Goal: Task Accomplishment & Management: Complete application form

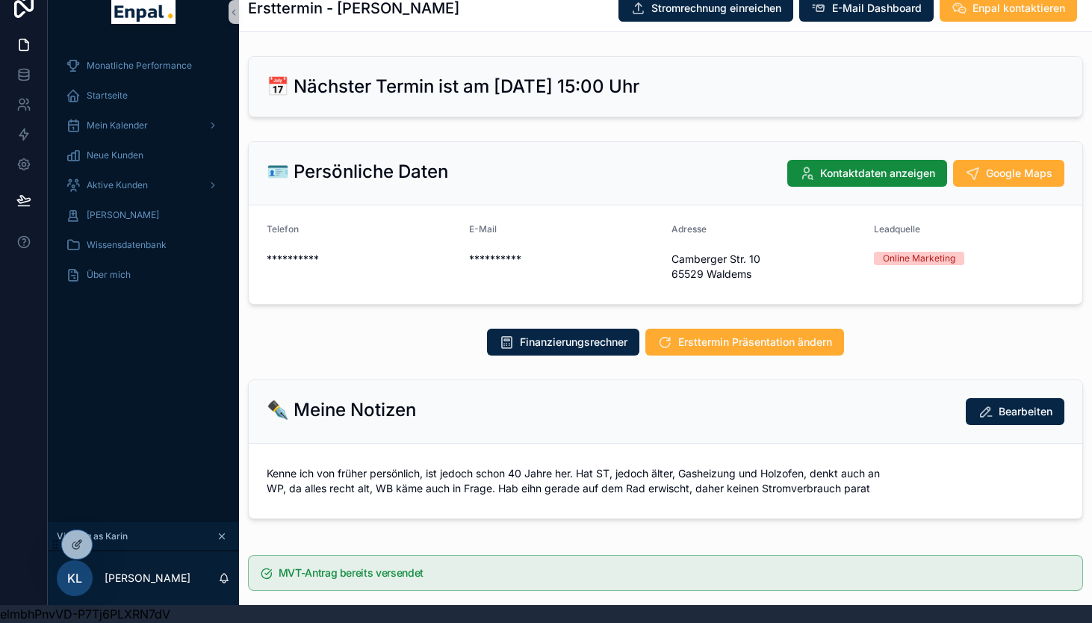
scroll to position [1673, 0]
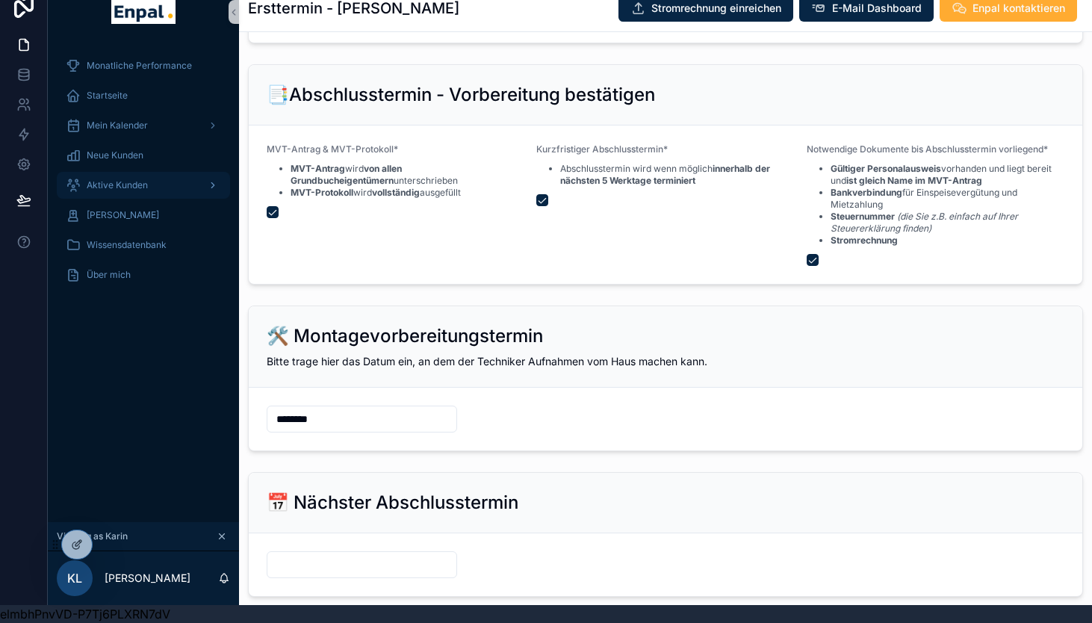
click at [123, 190] on span "Aktive Kunden" at bounding box center [117, 185] width 61 height 12
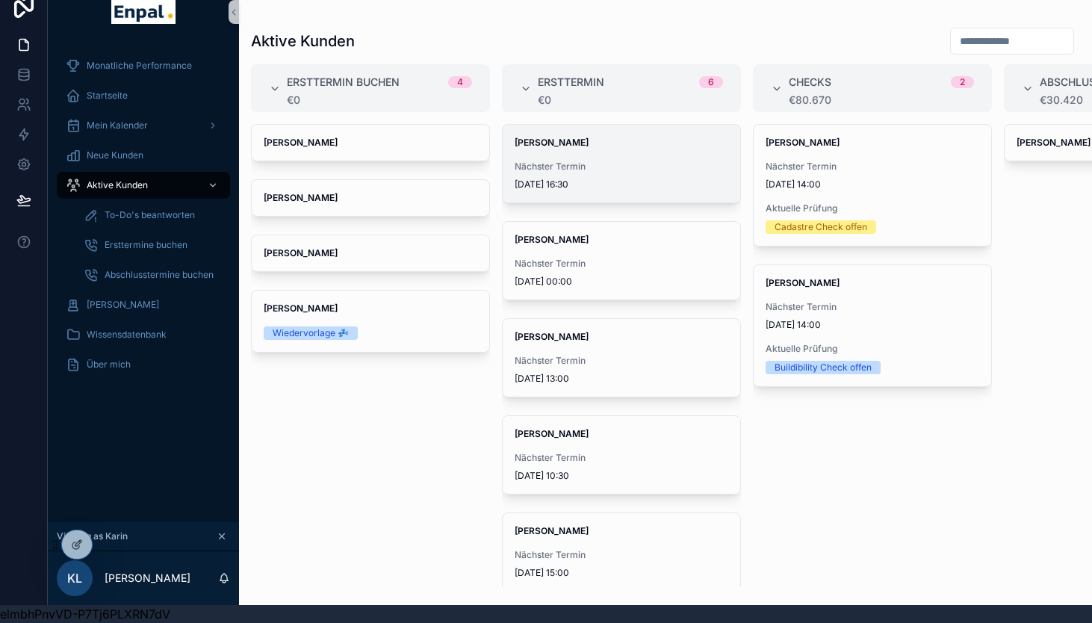
click at [567, 156] on div "[PERSON_NAME] Nächster Termin [DATE] 16:30" at bounding box center [622, 164] width 238 height 78
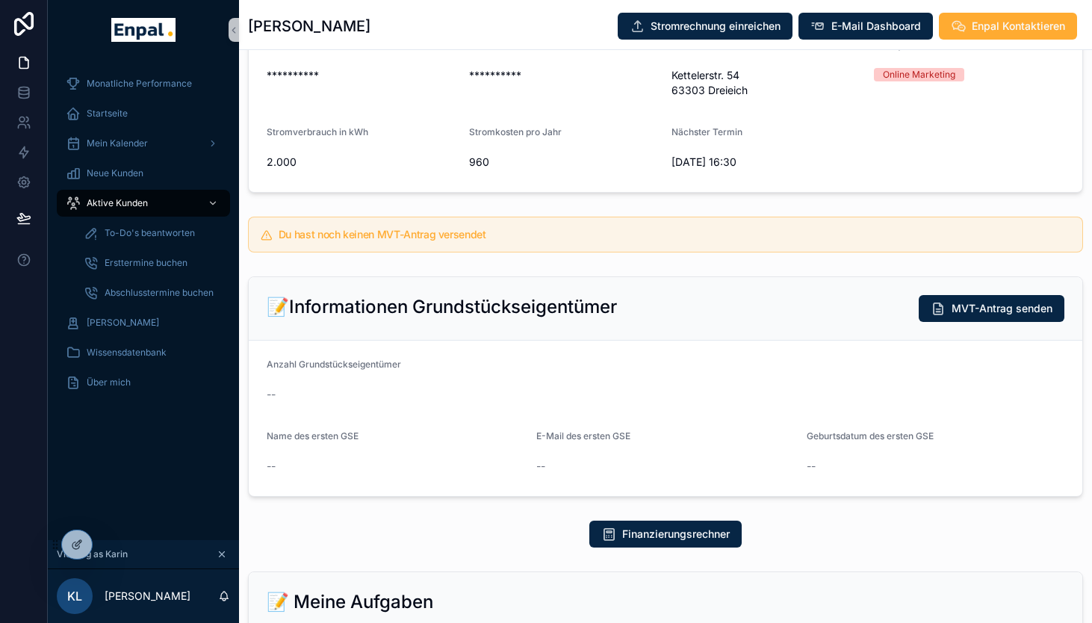
scroll to position [177, 0]
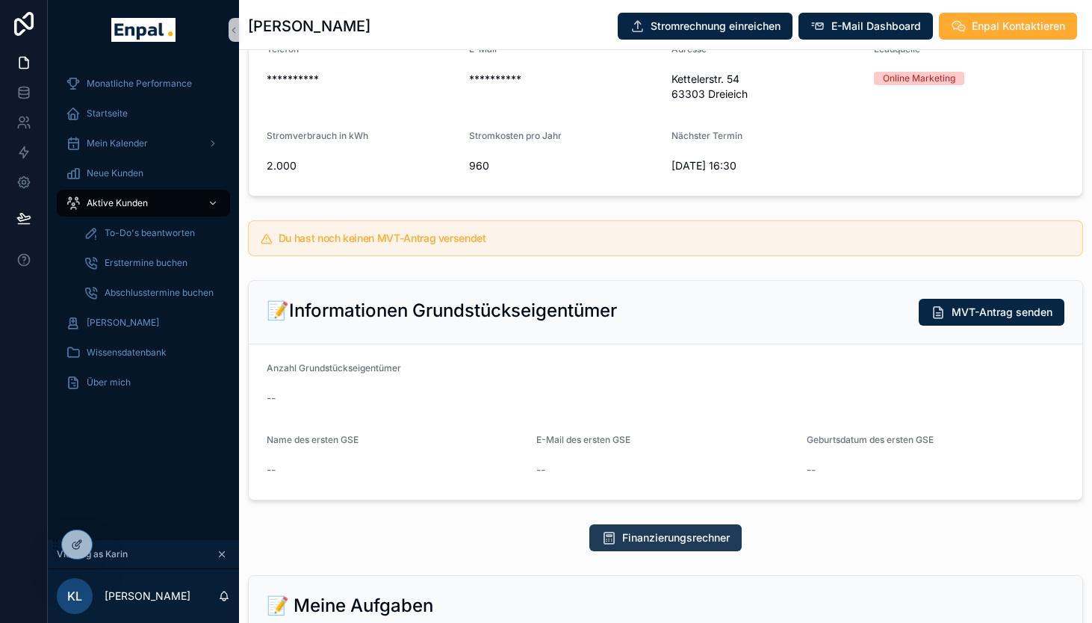
click at [690, 530] on button "Finanzierungsrechner" at bounding box center [665, 537] width 152 height 27
click at [124, 204] on span "Aktive Kunden" at bounding box center [117, 203] width 61 height 12
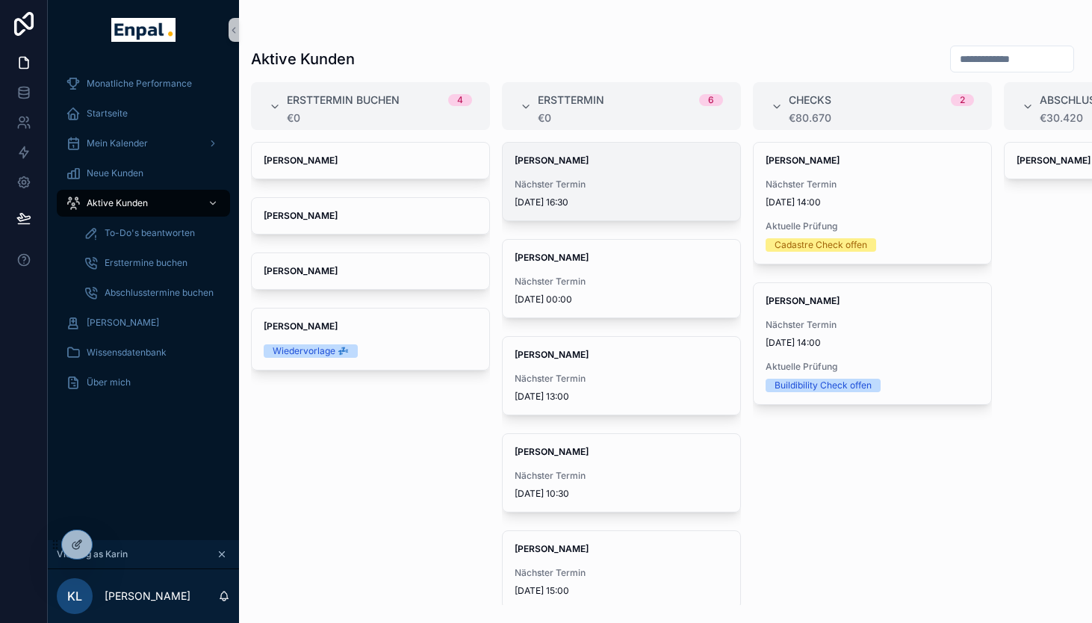
click at [583, 182] on span "Nächster Termin" at bounding box center [622, 185] width 214 height 12
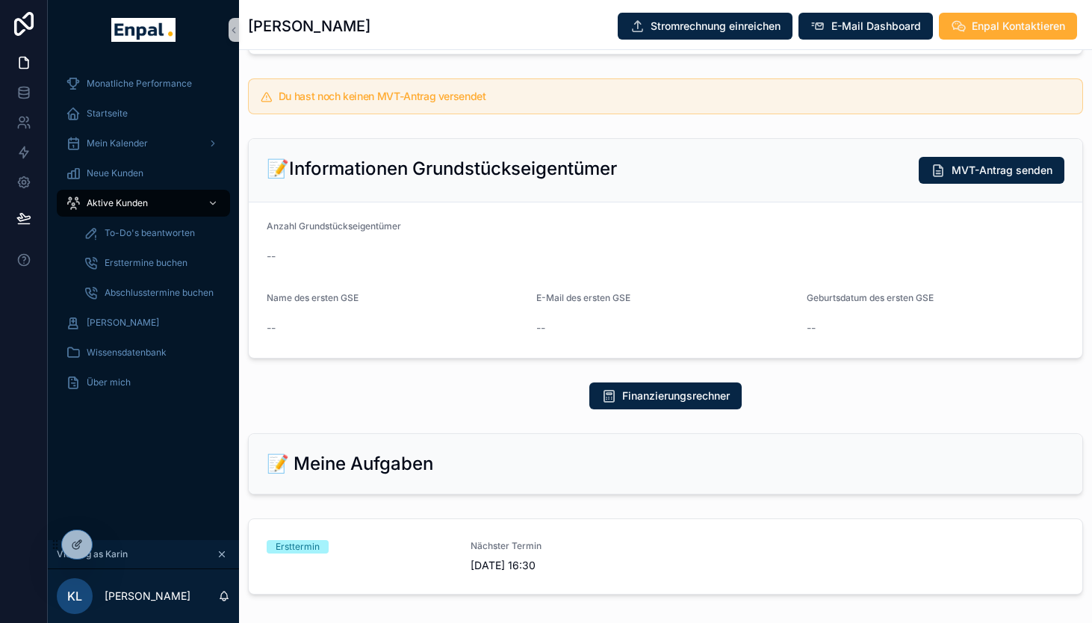
scroll to position [320, 0]
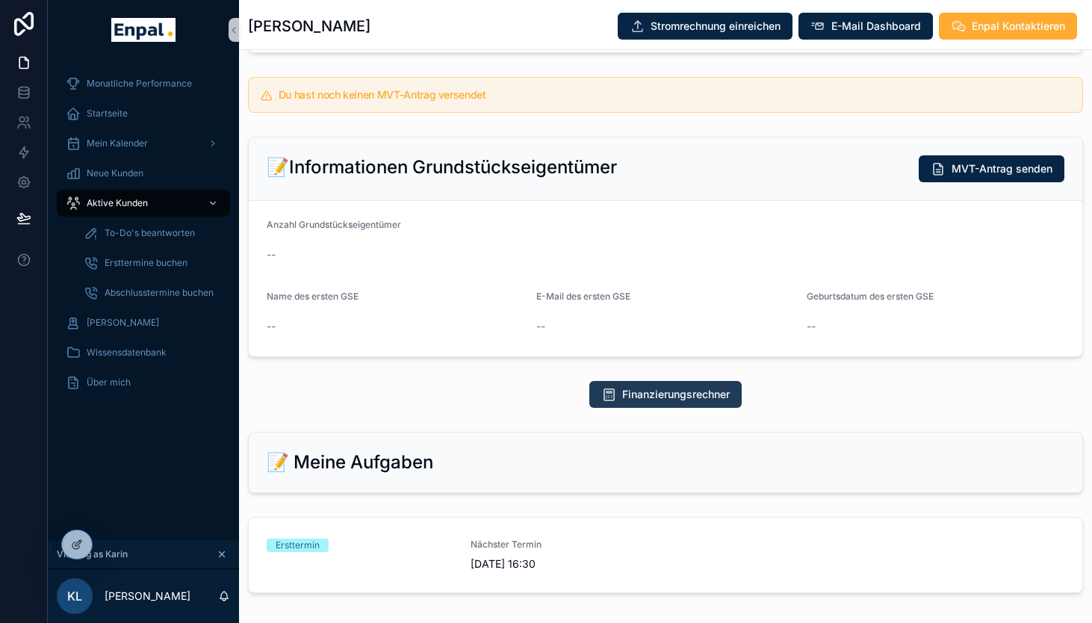
click at [685, 399] on span "Finanzierungsrechner" at bounding box center [676, 394] width 108 height 15
click at [116, 354] on span "Wissensdatenbank" at bounding box center [127, 353] width 80 height 12
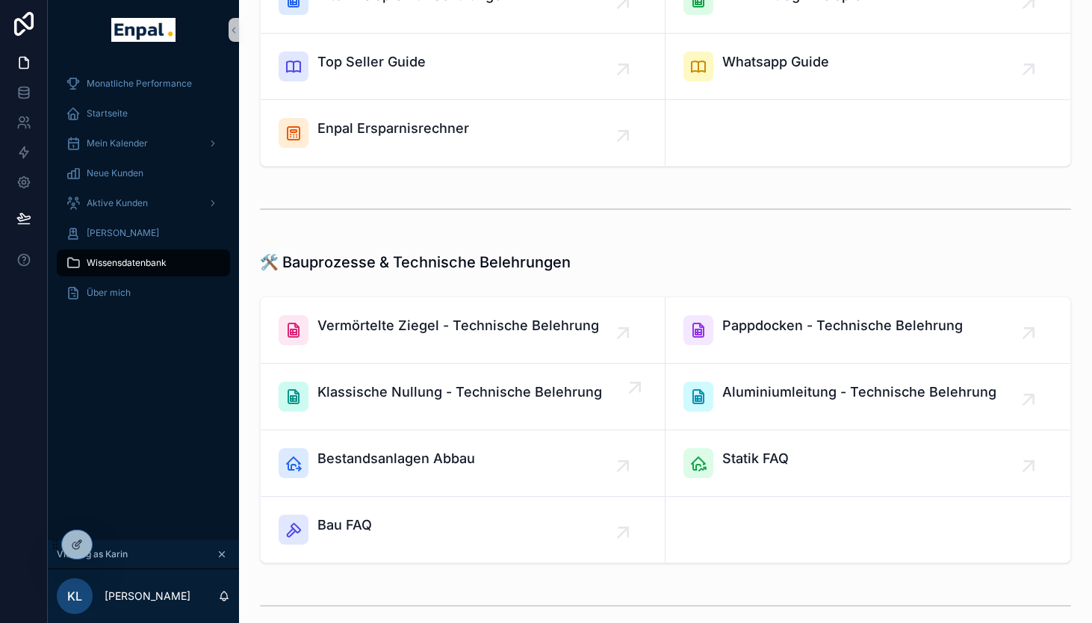
scroll to position [1256, 0]
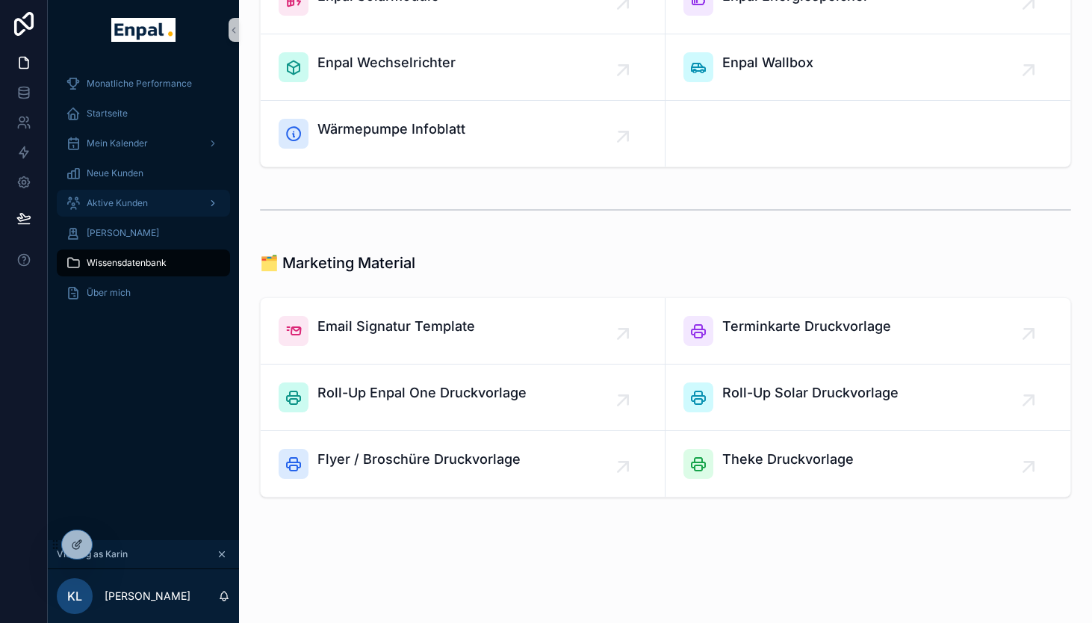
click at [120, 207] on span "Aktive Kunden" at bounding box center [117, 203] width 61 height 12
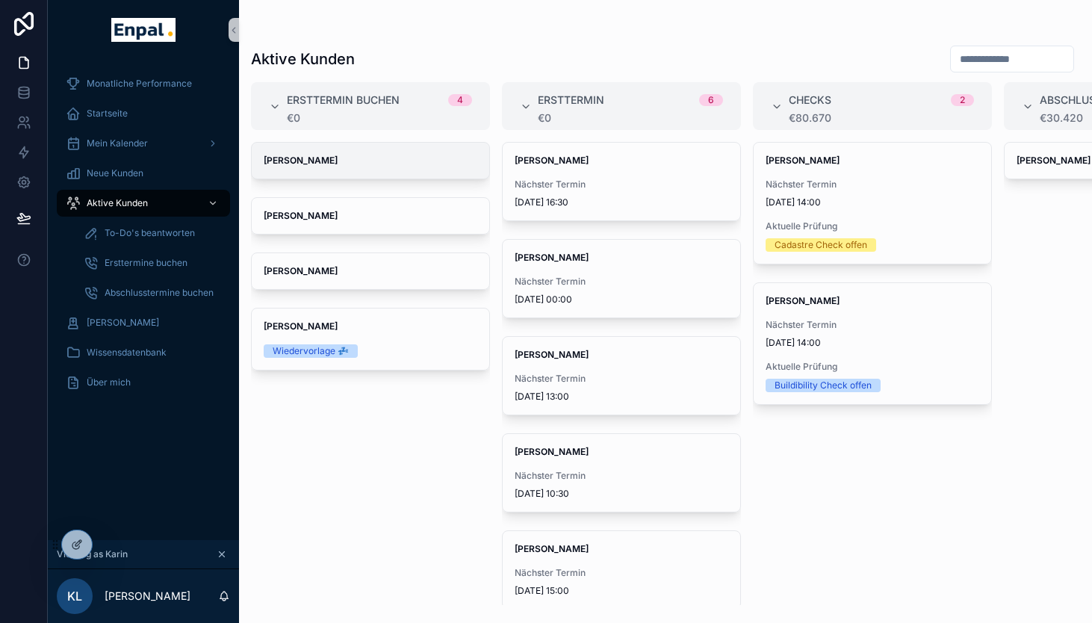
click at [401, 166] on span "[PERSON_NAME]" at bounding box center [371, 161] width 214 height 12
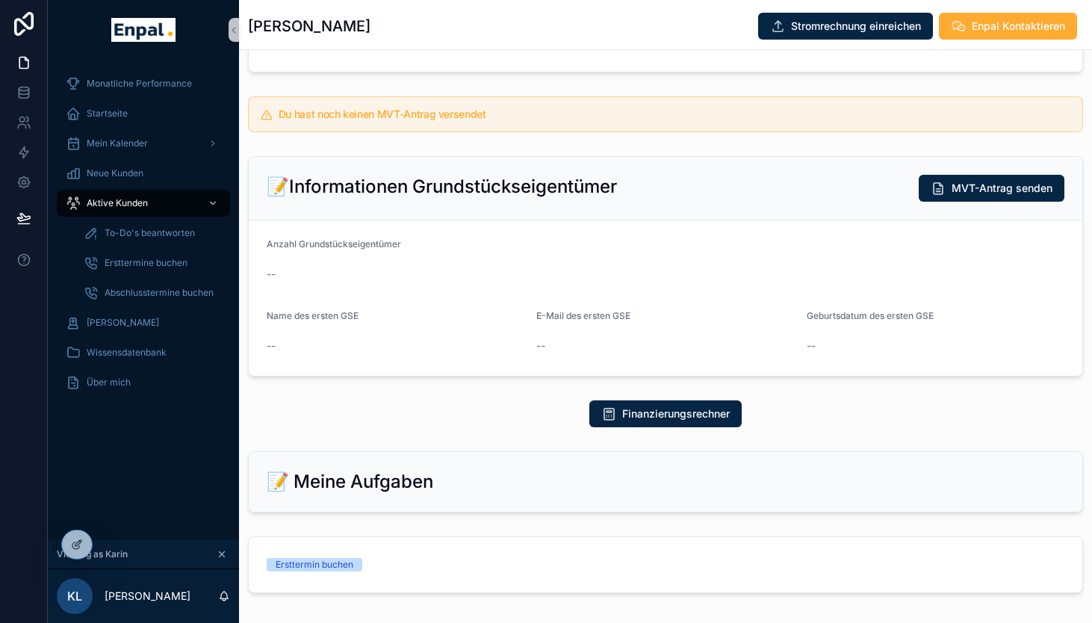
scroll to position [349, 0]
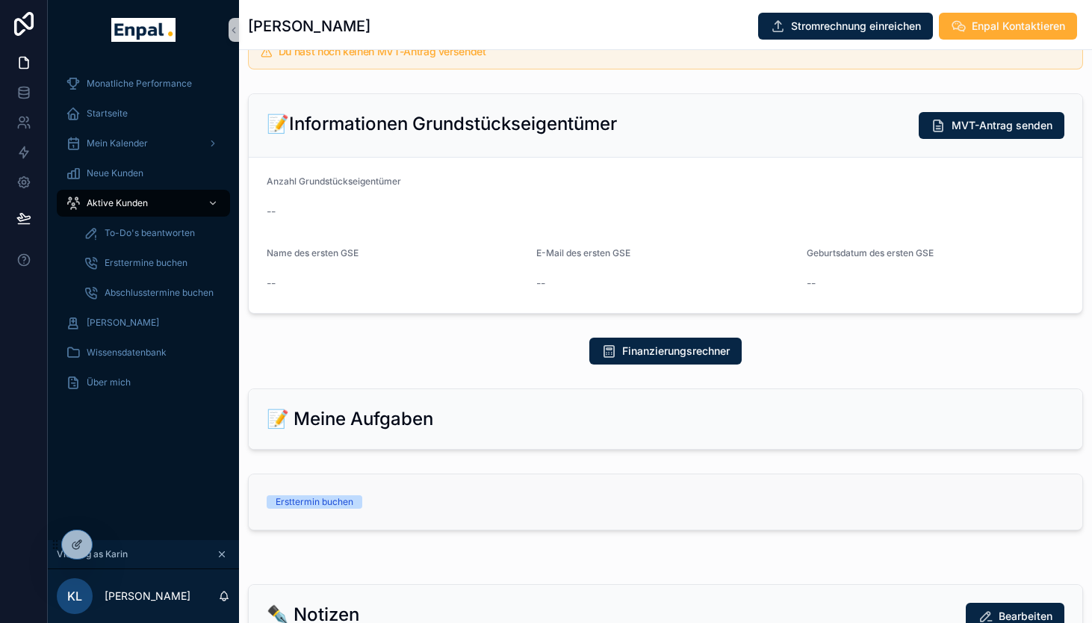
click at [399, 509] on div "Ersttermin buchen" at bounding box center [360, 501] width 186 height 13
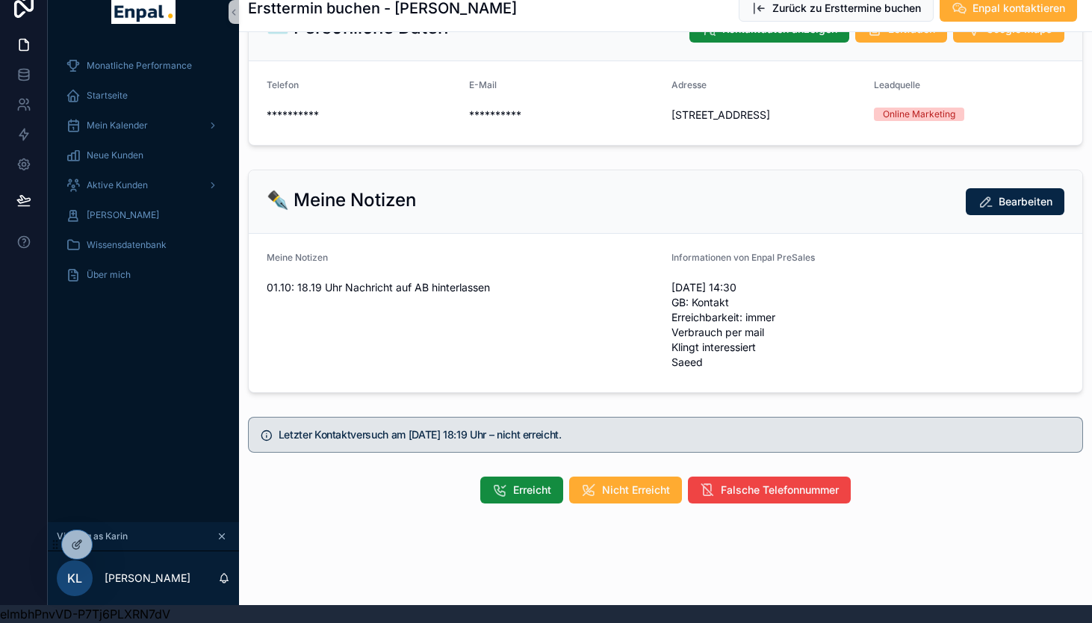
scroll to position [59, 0]
click at [536, 497] on span "Erreicht" at bounding box center [532, 490] width 38 height 15
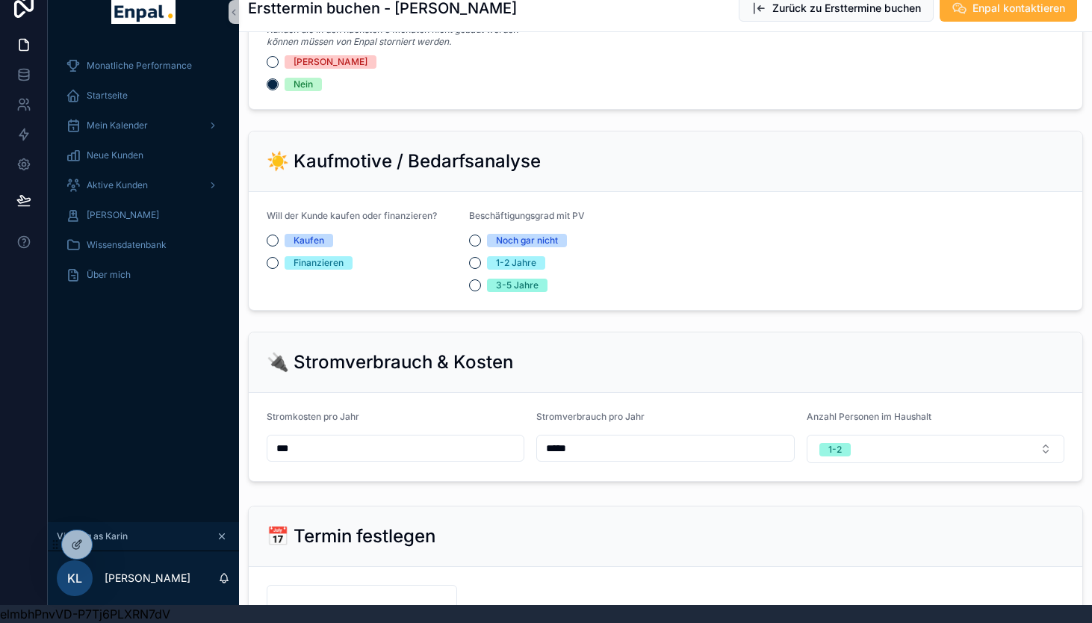
scroll to position [1042, 0]
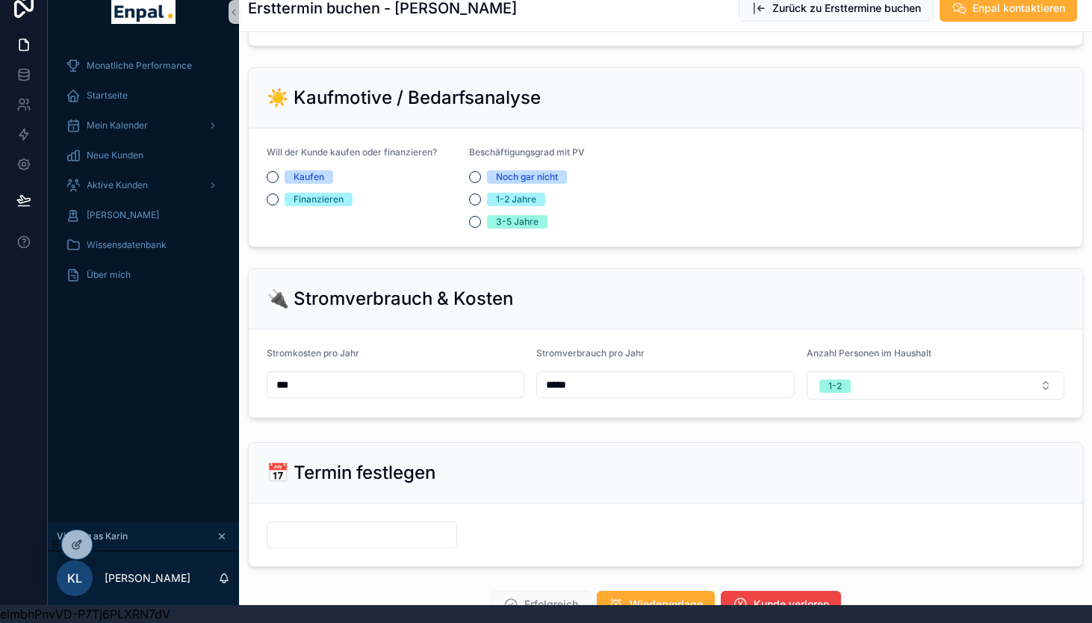
click at [346, 395] on input "***" at bounding box center [395, 384] width 256 height 21
click at [626, 395] on input "*****" at bounding box center [665, 384] width 256 height 21
click at [614, 418] on form "Stromkosten pro Jahr *** Stromverbrauch pro Jahr ***** Anzahl Personen im Haush…" at bounding box center [666, 373] width 834 height 88
click at [113, 185] on span "Aktive Kunden" at bounding box center [117, 185] width 61 height 12
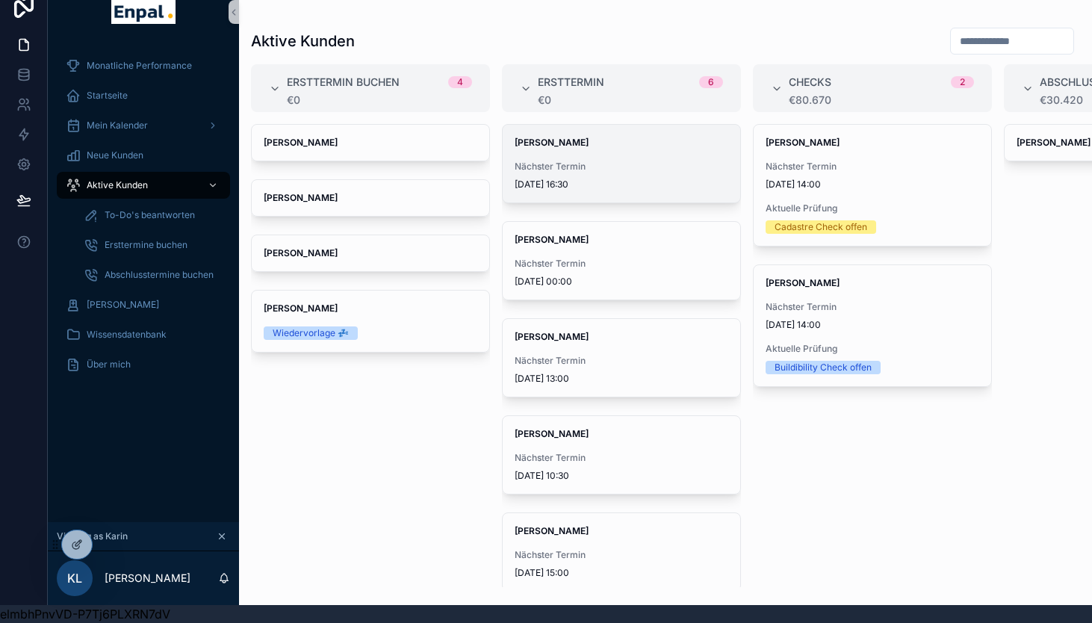
click at [584, 177] on div "Nächster Termin [DATE] 16:30" at bounding box center [622, 176] width 214 height 30
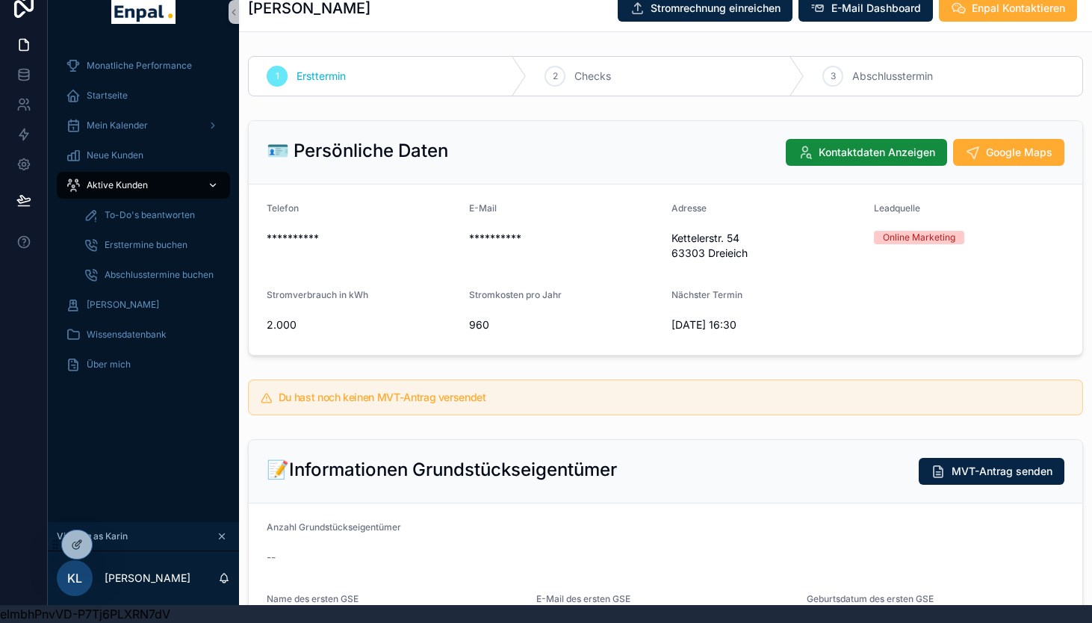
click at [120, 182] on span "Aktive Kunden" at bounding box center [117, 185] width 61 height 12
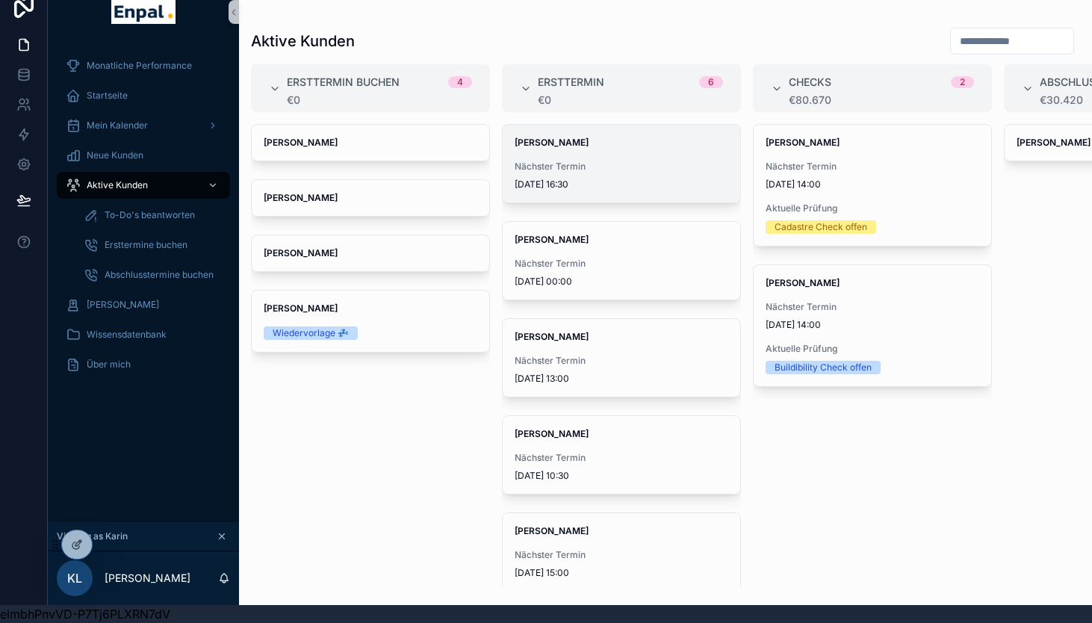
click at [622, 179] on span "[DATE] 16:30" at bounding box center [622, 185] width 214 height 12
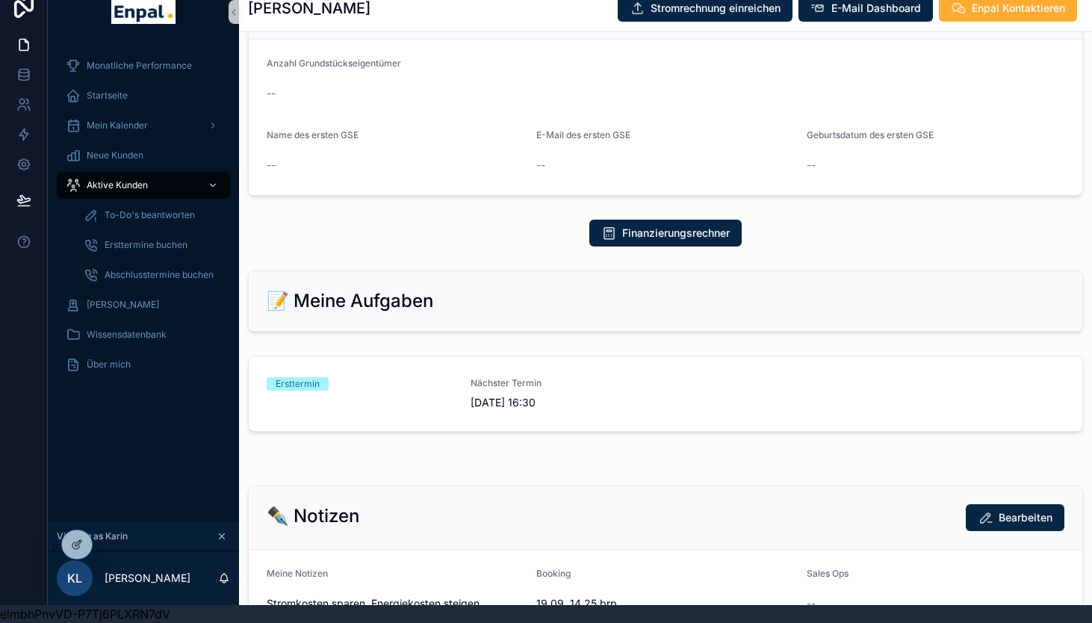
scroll to position [465, 0]
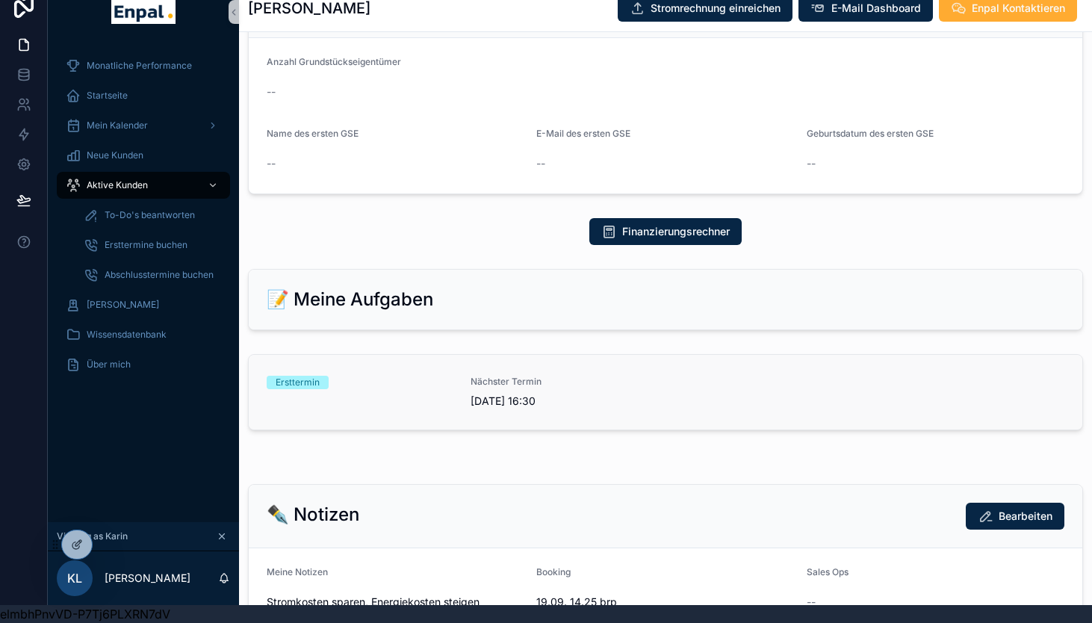
click at [604, 388] on div "Nächster Termin [DATE] 16:30" at bounding box center [564, 392] width 186 height 33
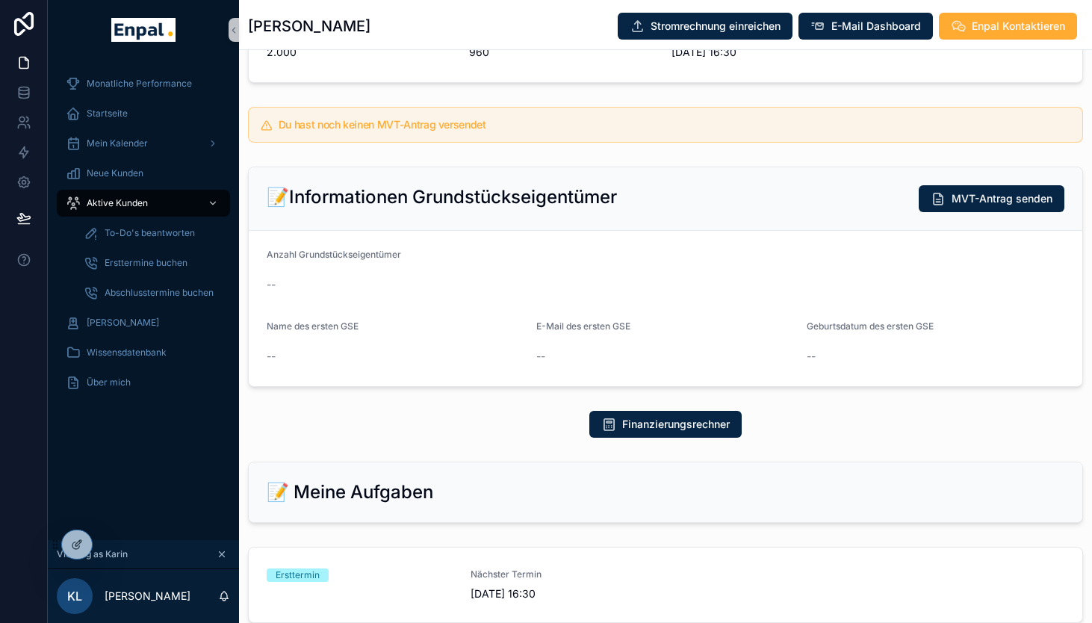
scroll to position [18, 0]
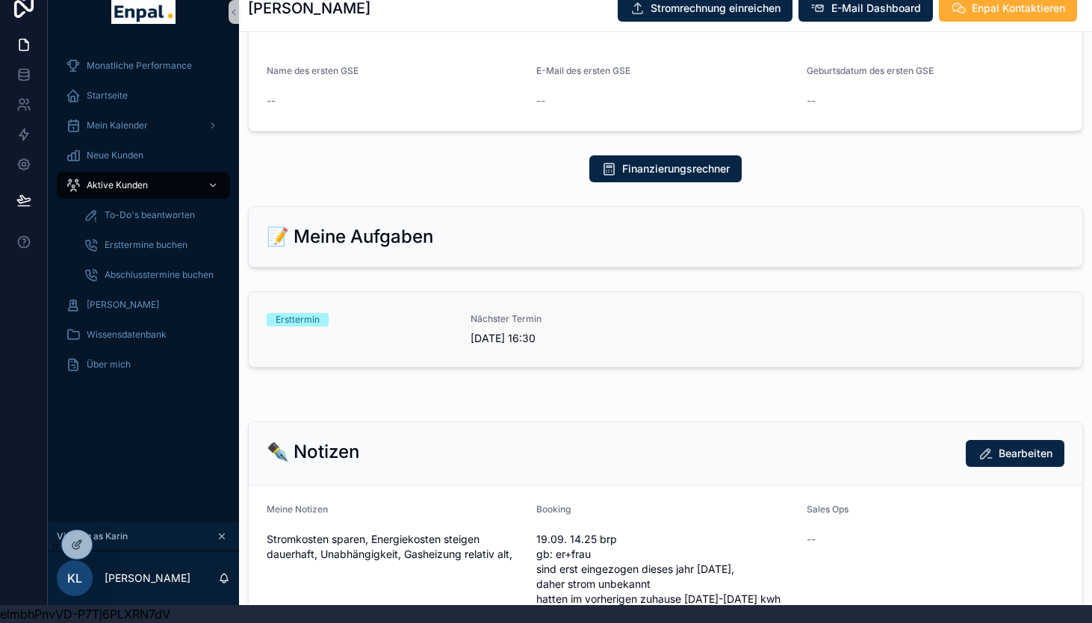
click at [633, 334] on span "[DATE] 16:30" at bounding box center [564, 338] width 186 height 15
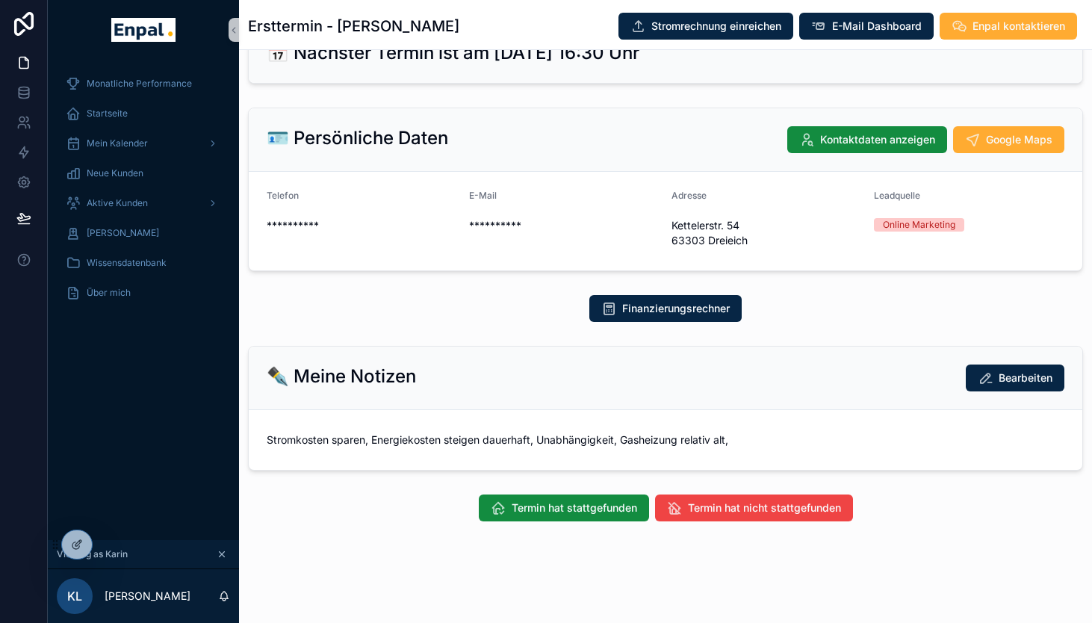
scroll to position [18, 0]
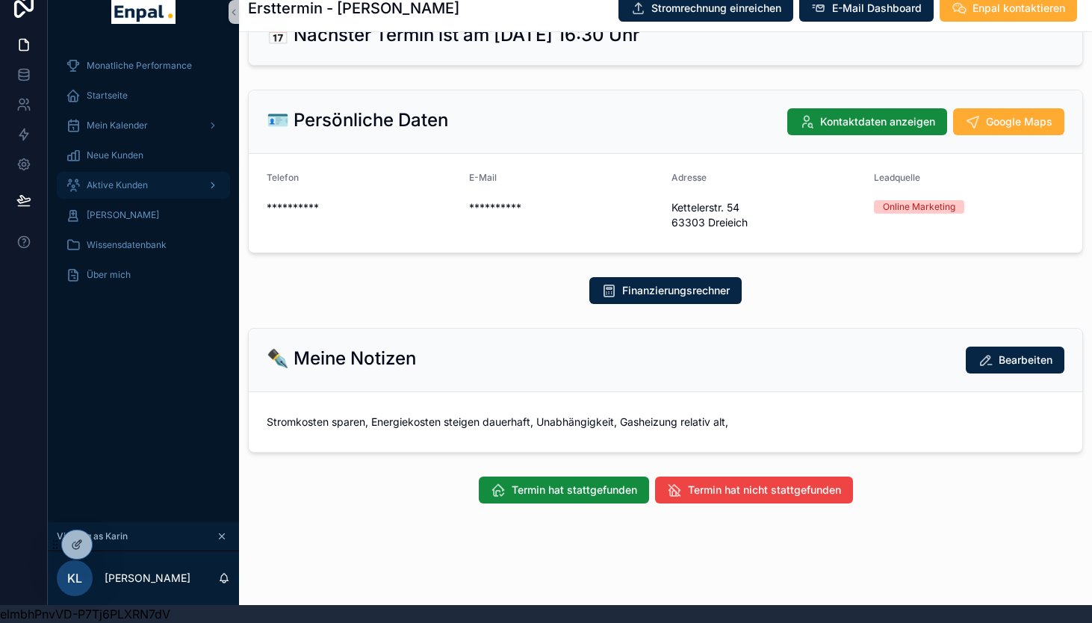
click at [117, 182] on span "Aktive Kunden" at bounding box center [117, 185] width 61 height 12
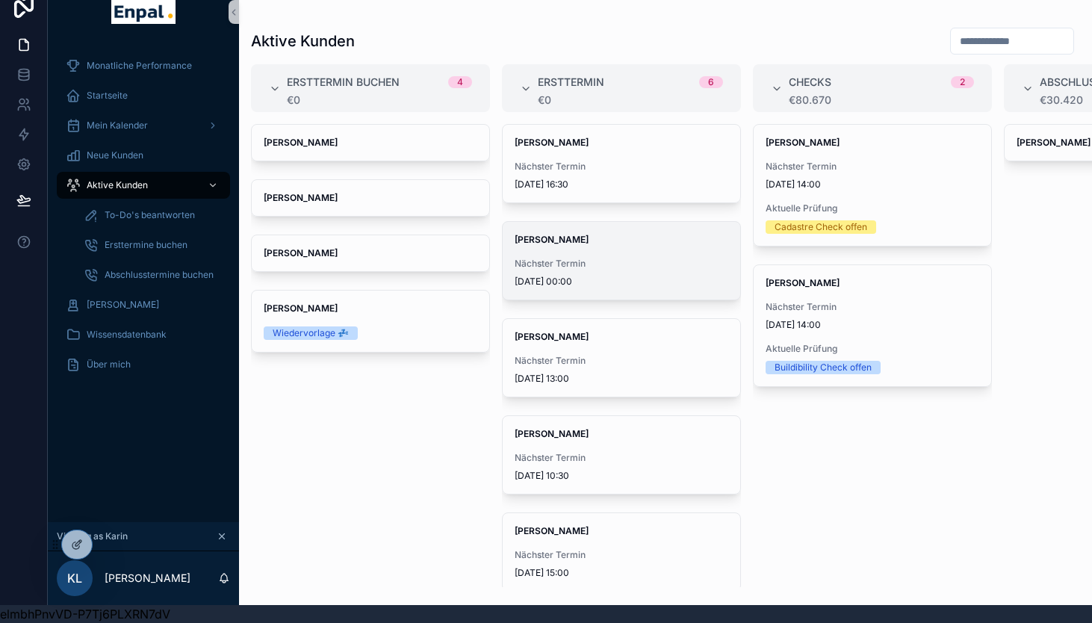
click at [575, 278] on span "[DATE] 00:00" at bounding box center [622, 282] width 214 height 12
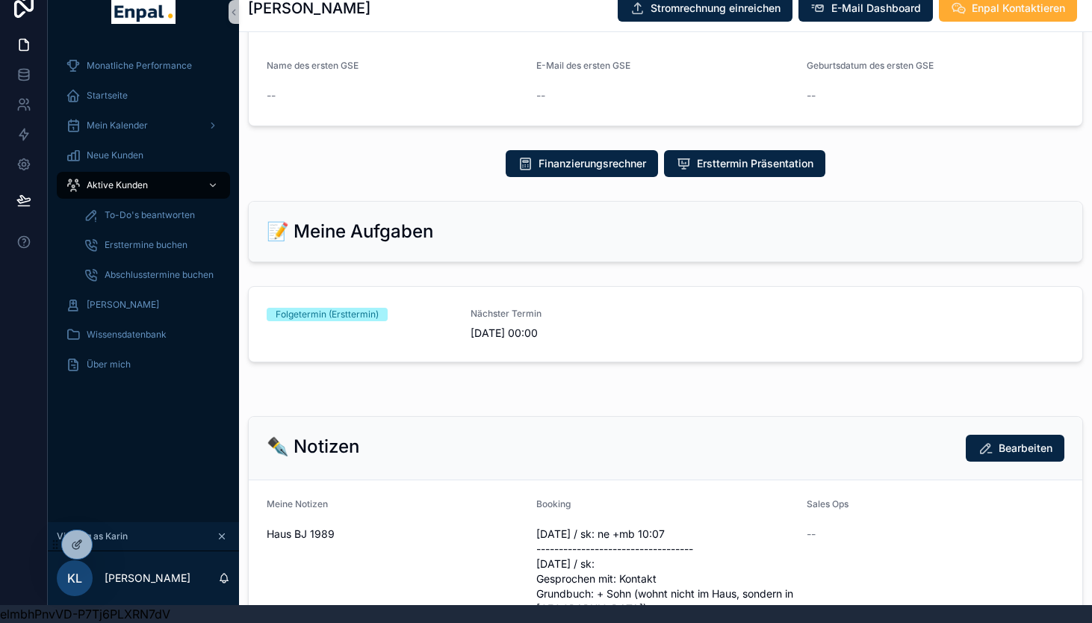
scroll to position [536, 0]
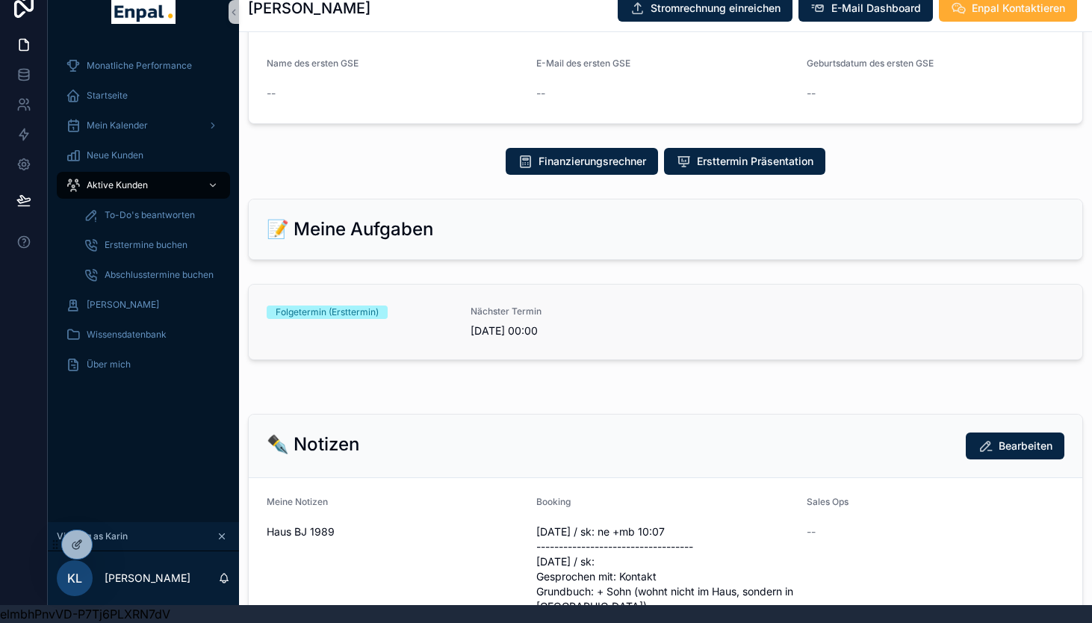
click at [587, 326] on span "[DATE] 00:00" at bounding box center [564, 330] width 186 height 15
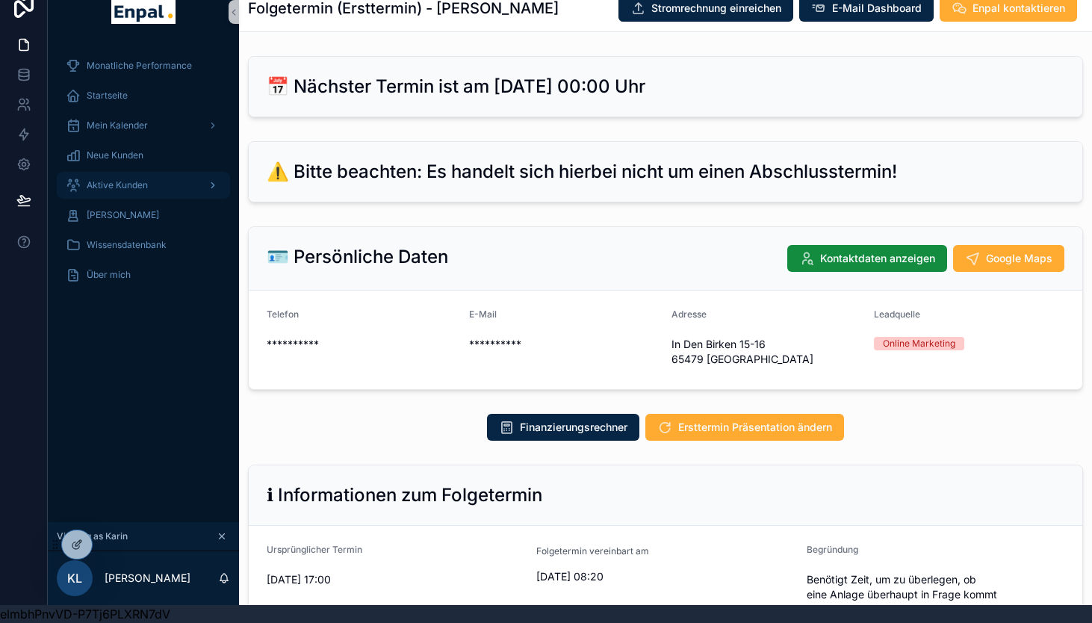
click at [118, 181] on span "Aktive Kunden" at bounding box center [117, 185] width 61 height 12
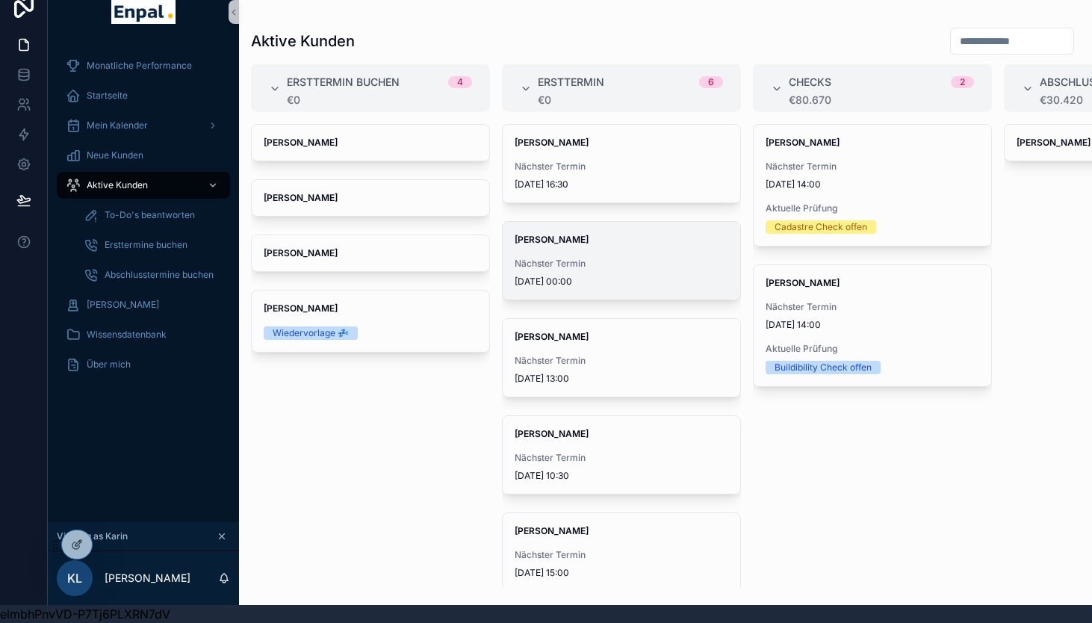
click at [586, 254] on div "[PERSON_NAME] Nächster Termin [DATE] 00:00" at bounding box center [622, 261] width 238 height 78
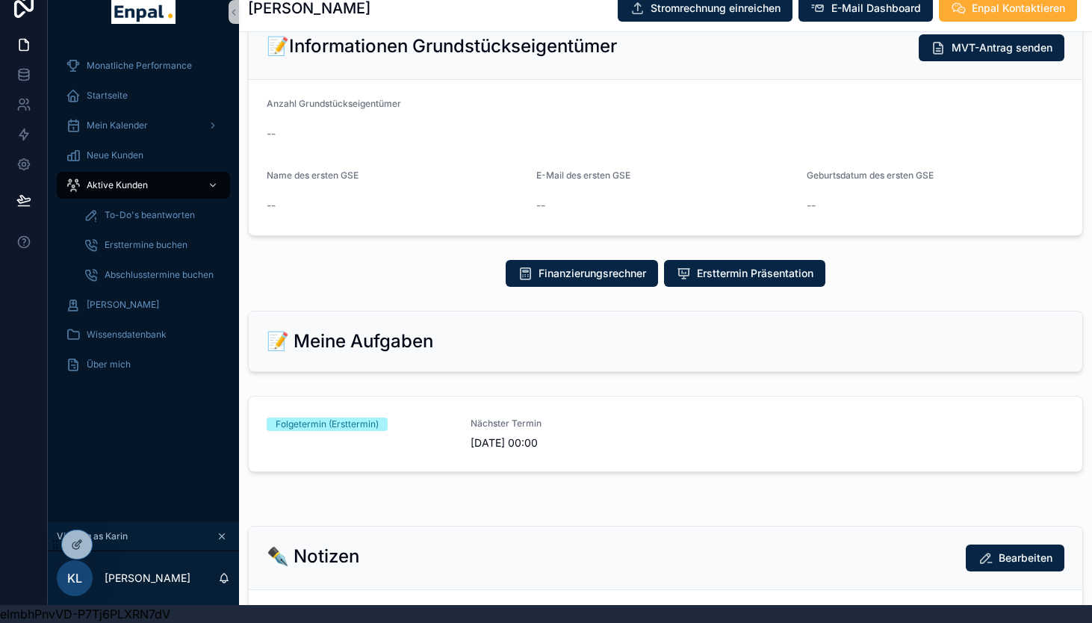
scroll to position [509, 0]
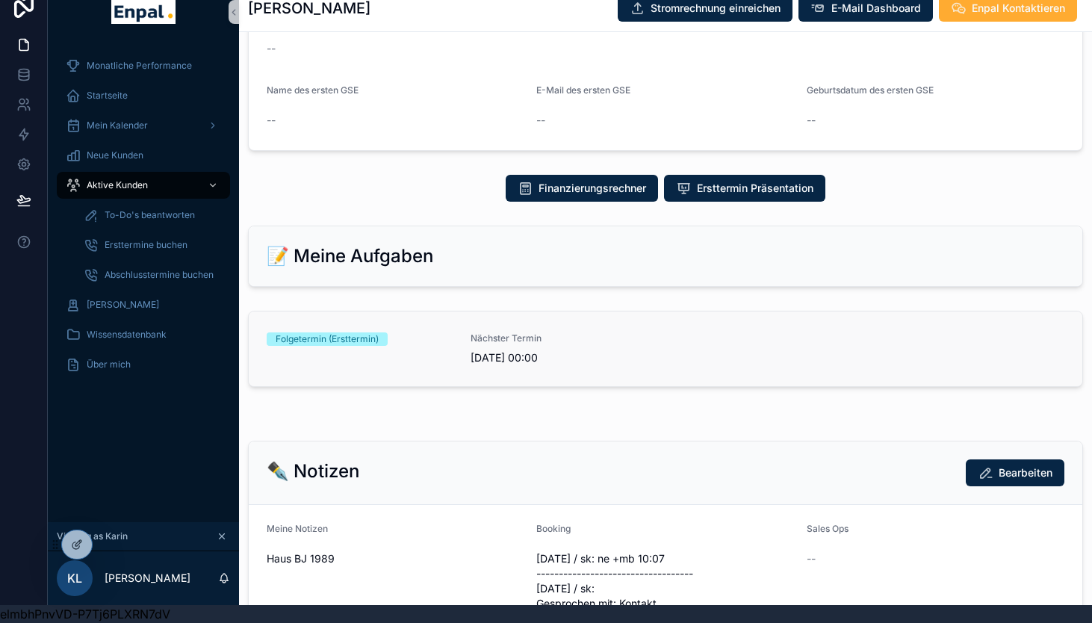
click at [649, 341] on span "Nächster Termin" at bounding box center [564, 338] width 186 height 12
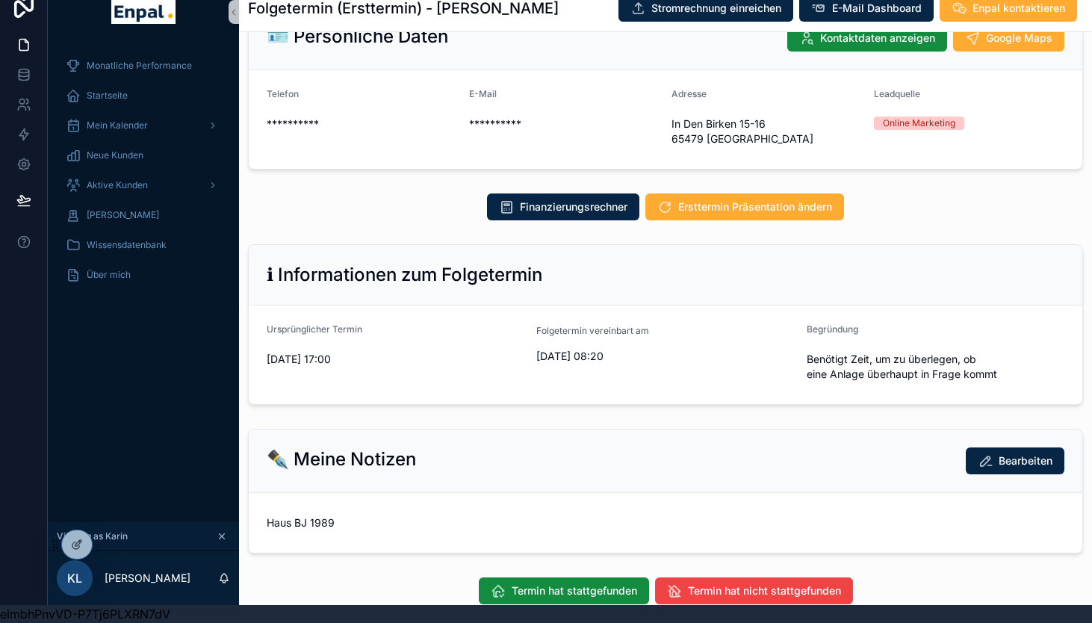
scroll to position [214, 0]
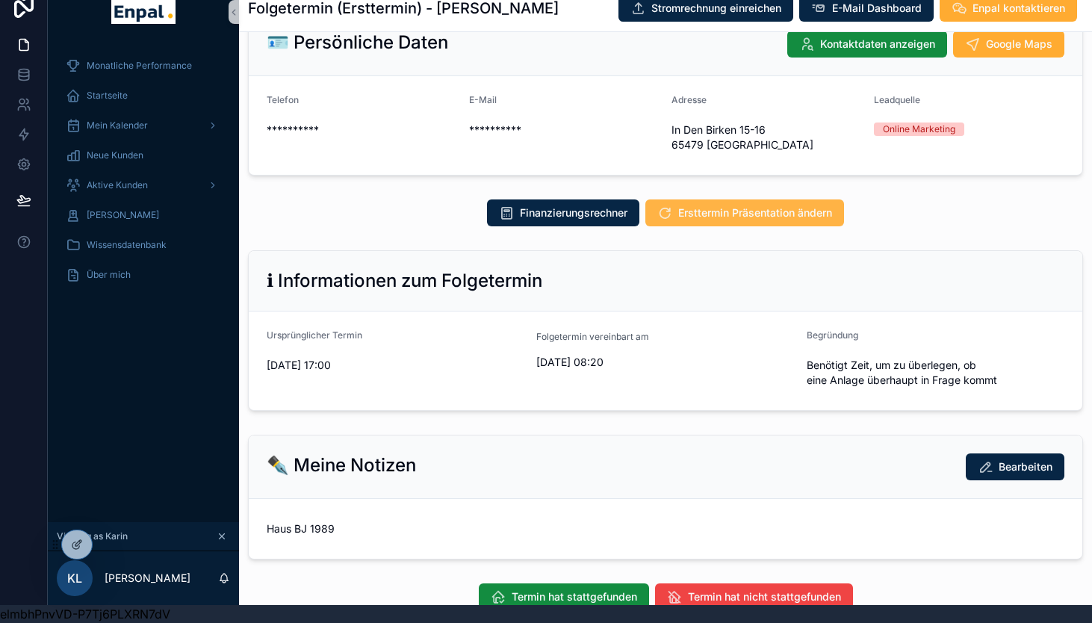
click at [737, 220] on span "Ersttermin Präsentation ändern" at bounding box center [755, 212] width 154 height 15
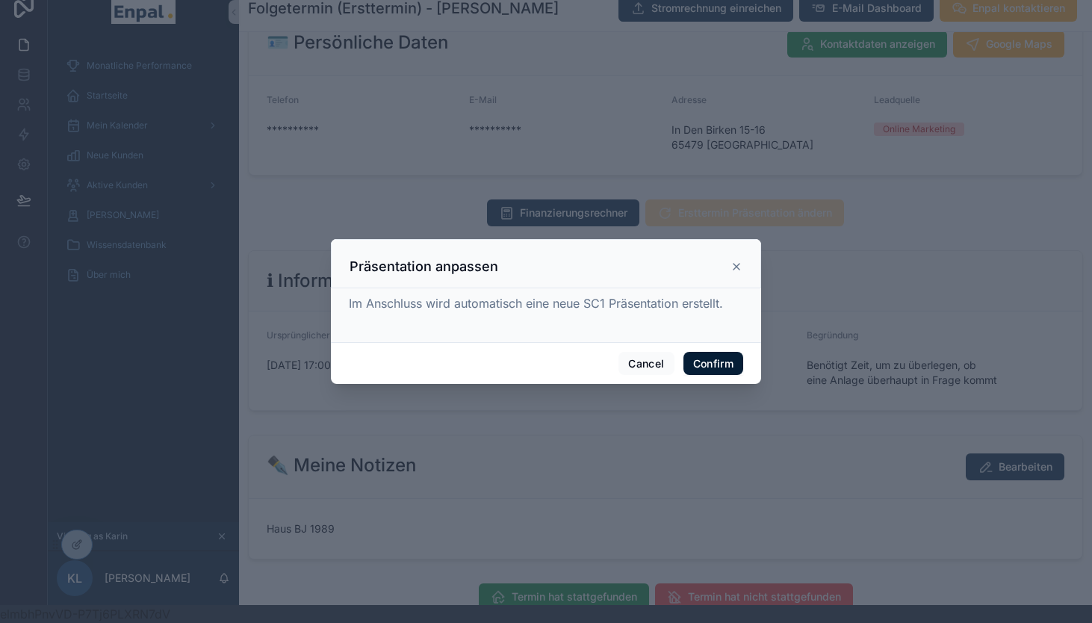
click at [711, 363] on button "Confirm" at bounding box center [713, 364] width 60 height 24
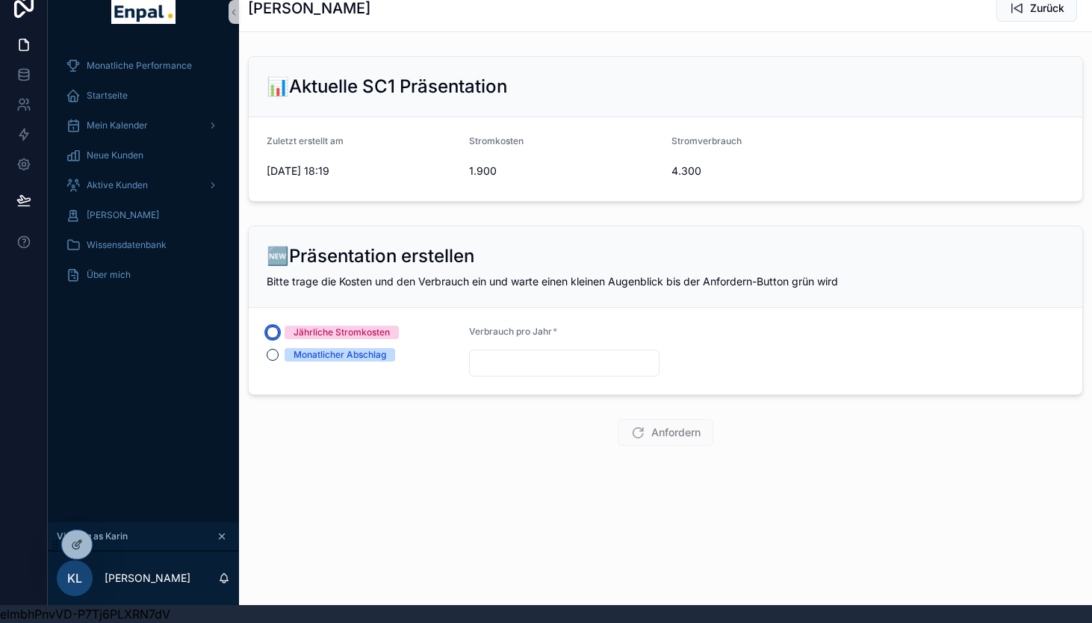
click at [273, 333] on button "Jährliche Stromkosten" at bounding box center [273, 332] width 12 height 12
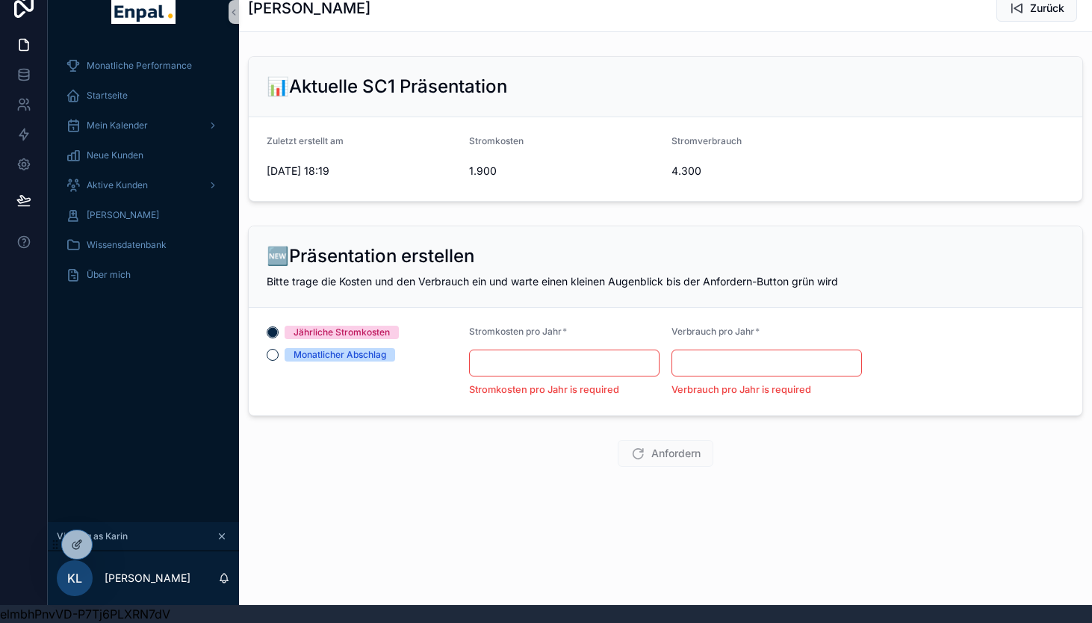
click at [516, 365] on input "scrollable content" at bounding box center [564, 363] width 189 height 21
click at [707, 362] on input "scrollable content" at bounding box center [766, 363] width 189 height 21
click at [585, 461] on div "Anfordern" at bounding box center [665, 453] width 835 height 27
